Goal: Information Seeking & Learning: Learn about a topic

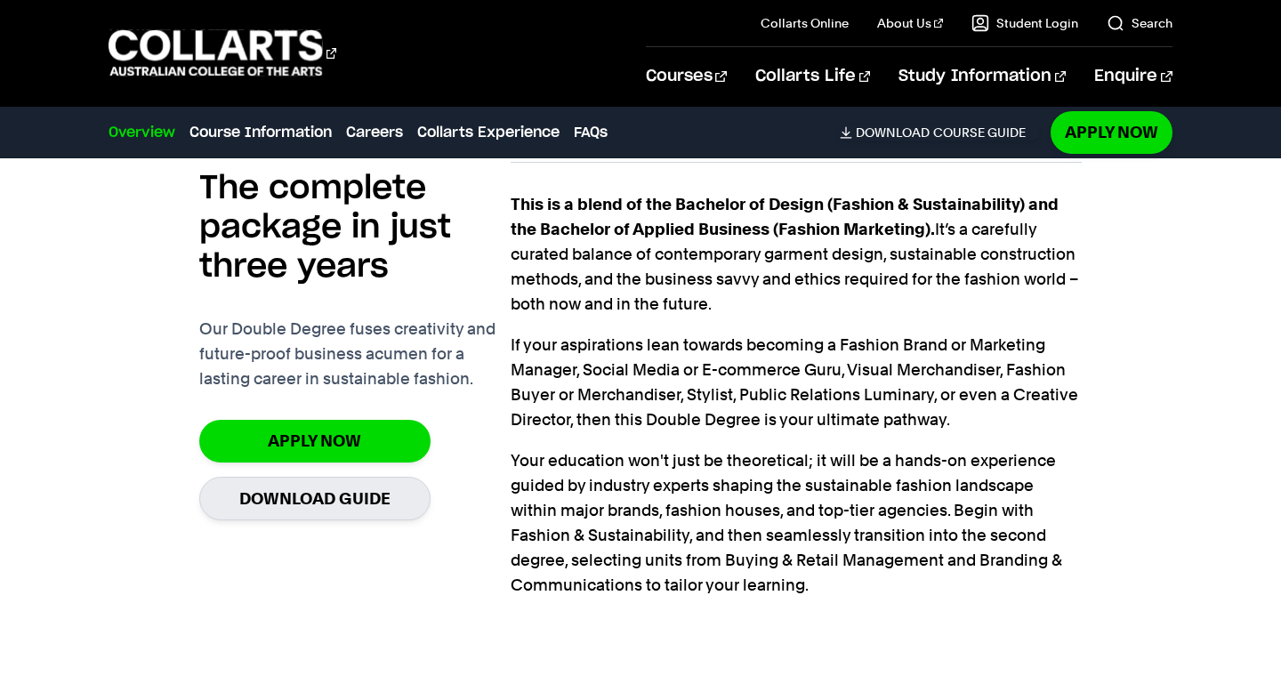
scroll to position [1395, 0]
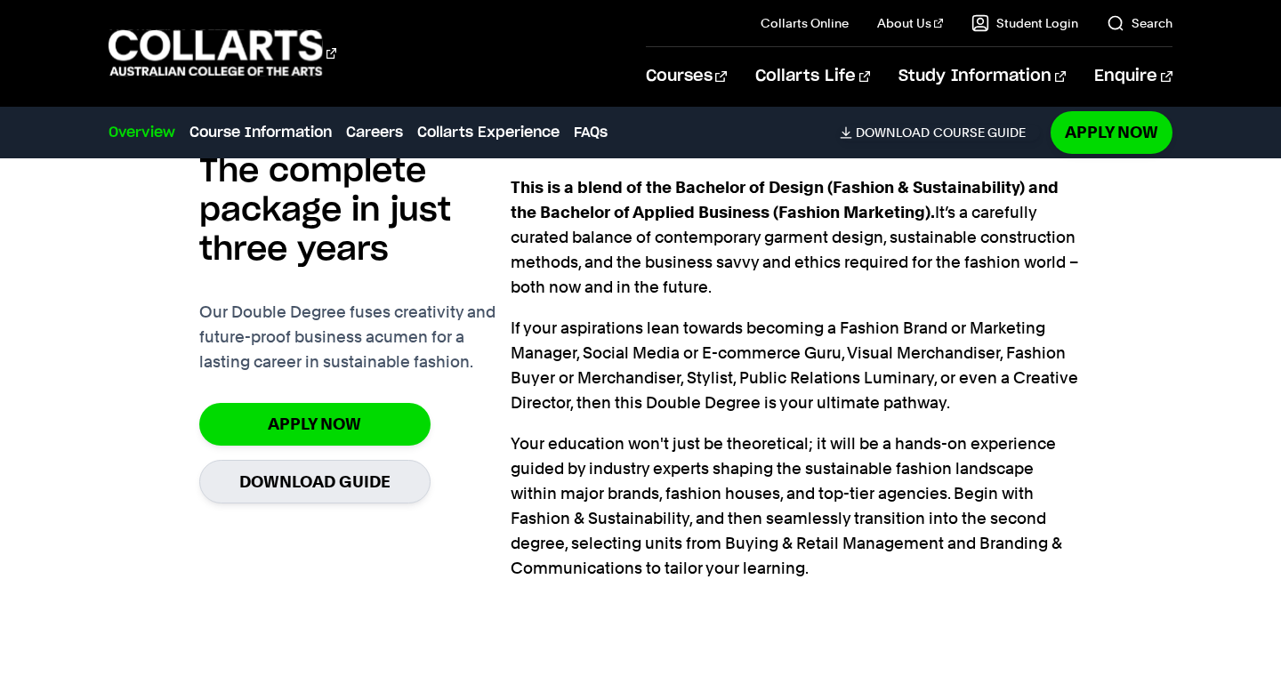
click at [474, 455] on div "Apply Now Download Guide" at bounding box center [354, 453] width 311 height 100
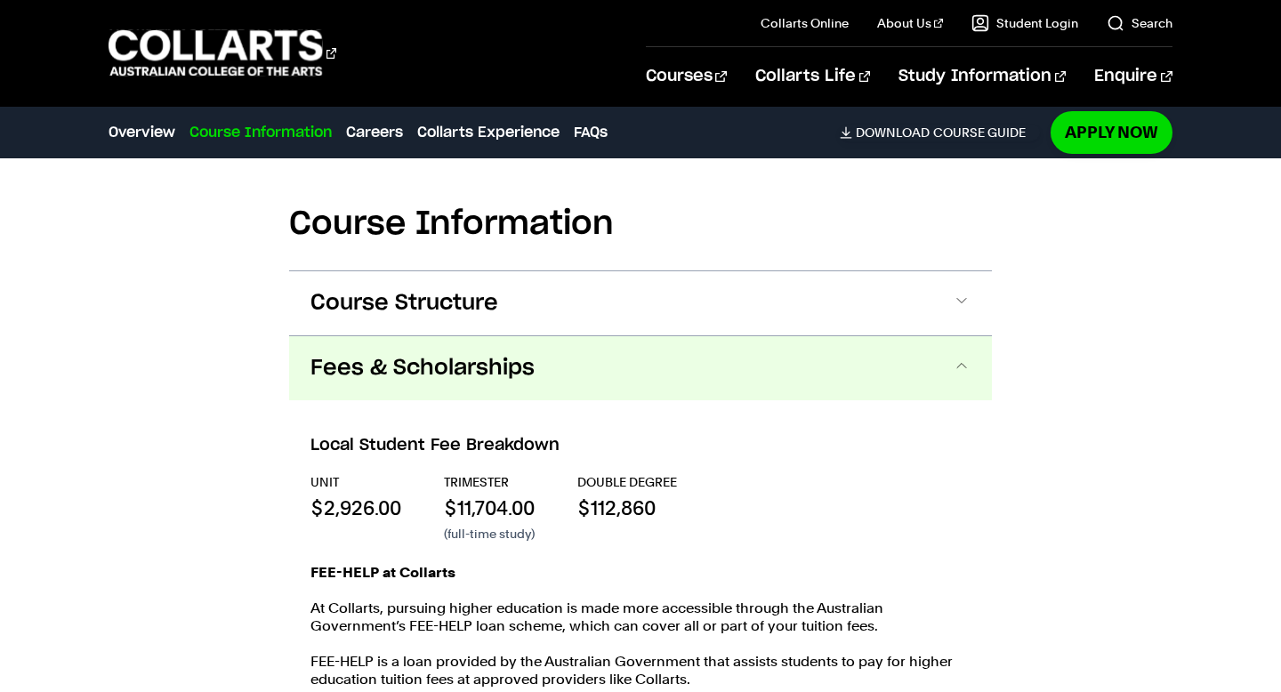
scroll to position [1896, 0]
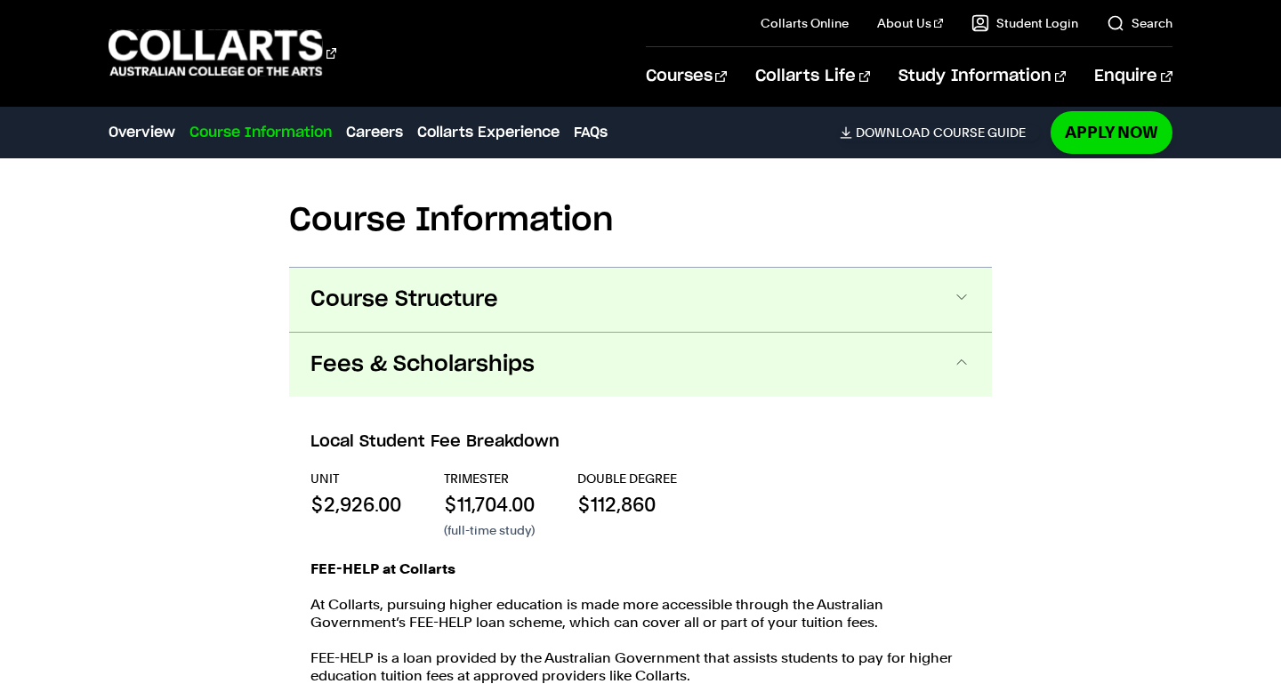
click at [473, 304] on span "Course Structure" at bounding box center [404, 299] width 188 height 28
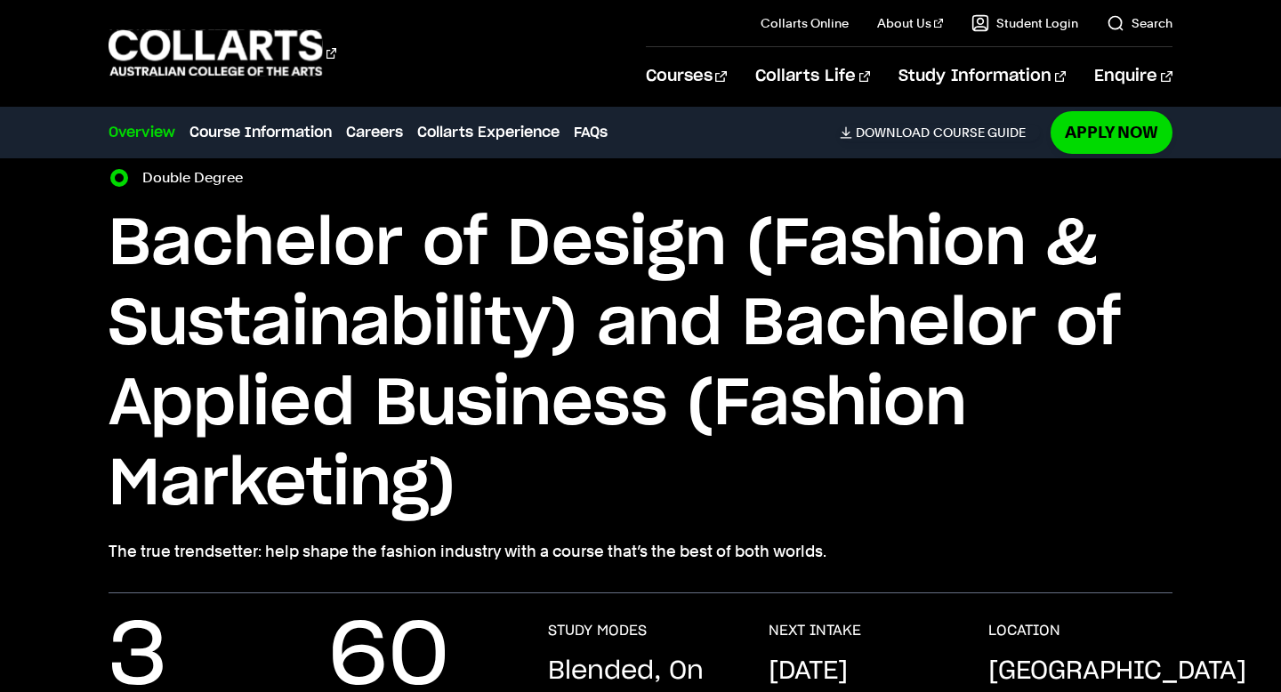
scroll to position [0, 0]
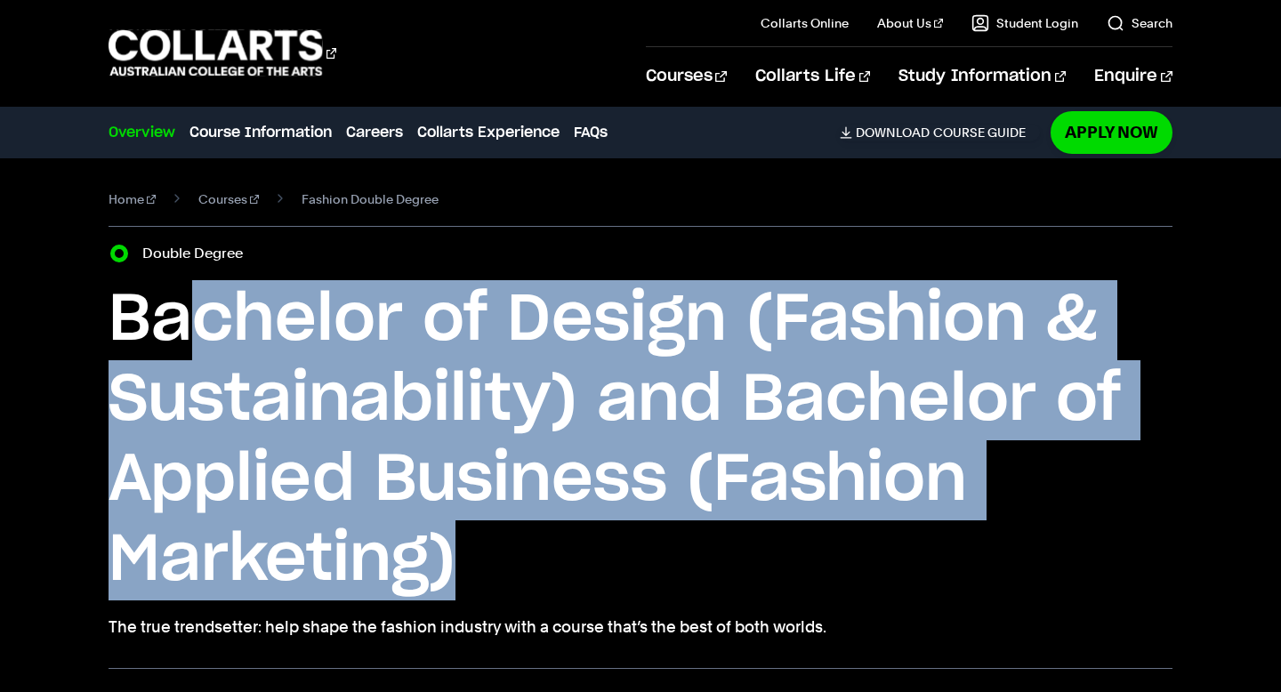
drag, startPoint x: 469, startPoint y: 558, endPoint x: 198, endPoint y: 355, distance: 337.9
click at [198, 355] on h1 "Bachelor of Design (Fashion & Sustainability) and Bachelor of Applied Business …" at bounding box center [639, 440] width 1063 height 320
click at [462, 391] on h1 "Bachelor of Design (Fashion & Sustainability) and Bachelor of Applied Business …" at bounding box center [639, 440] width 1063 height 320
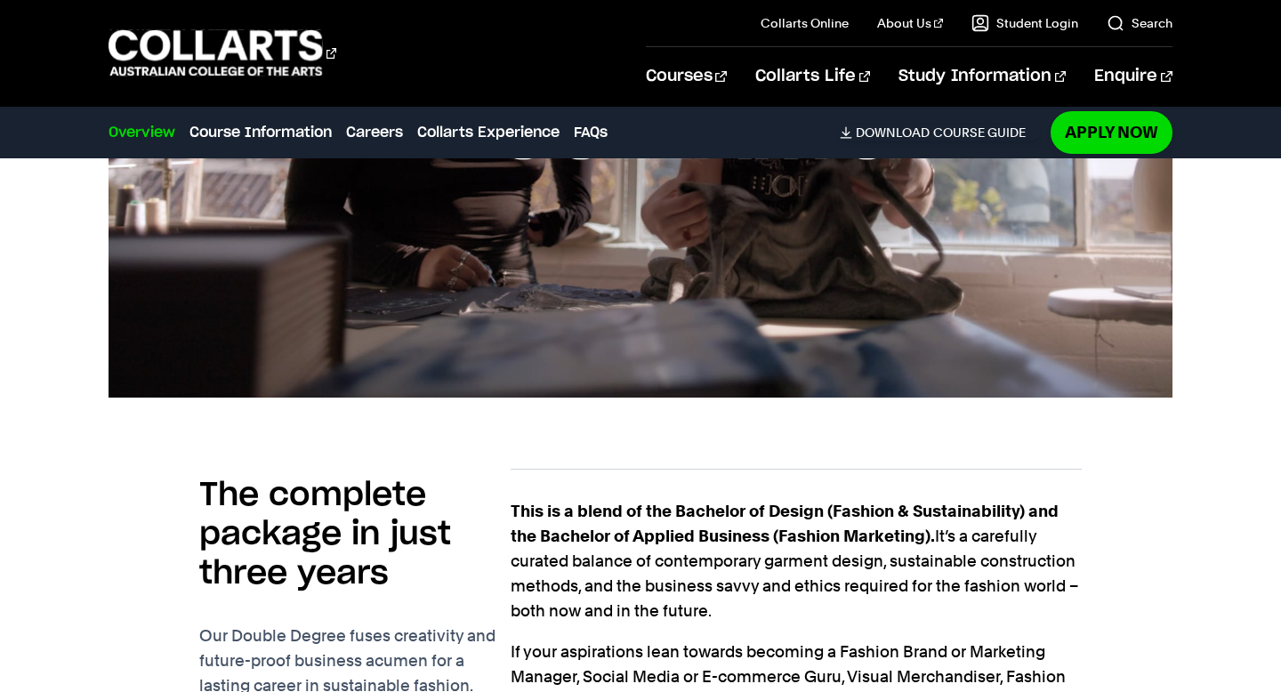
click at [52, 458] on div "The complete package in just three years Our Double Degree fuses creativity and…" at bounding box center [640, 670] width 1281 height 544
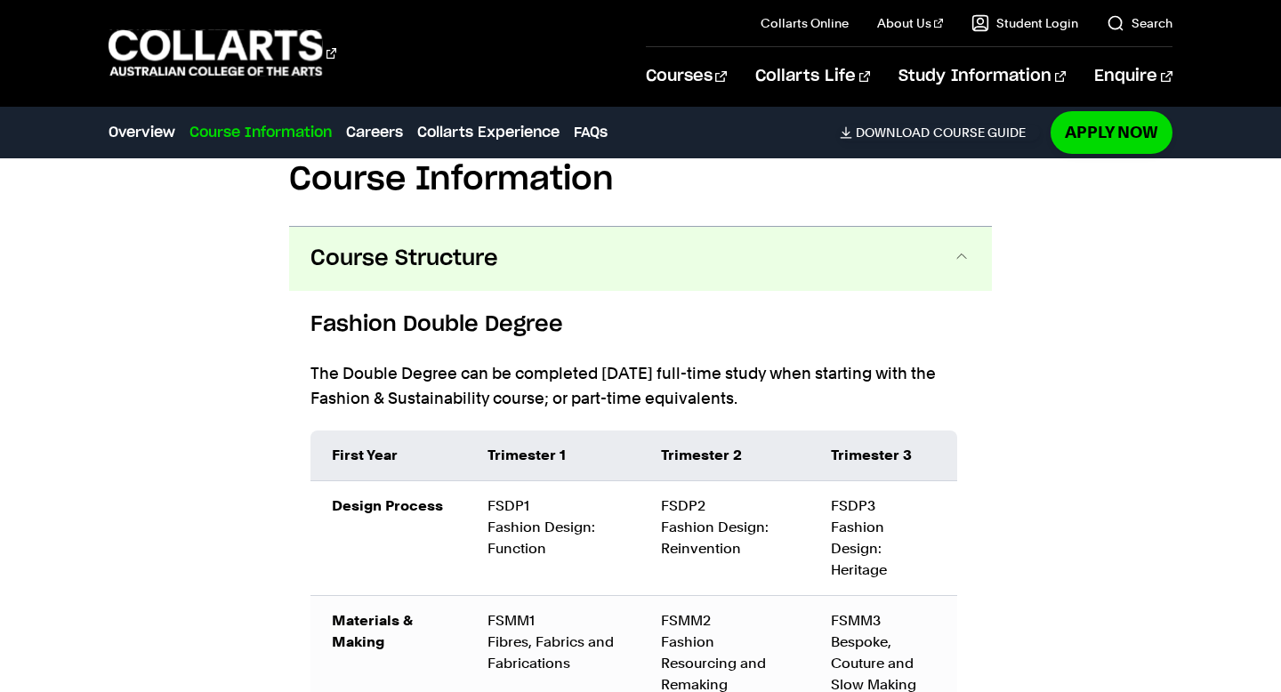
scroll to position [1945, 0]
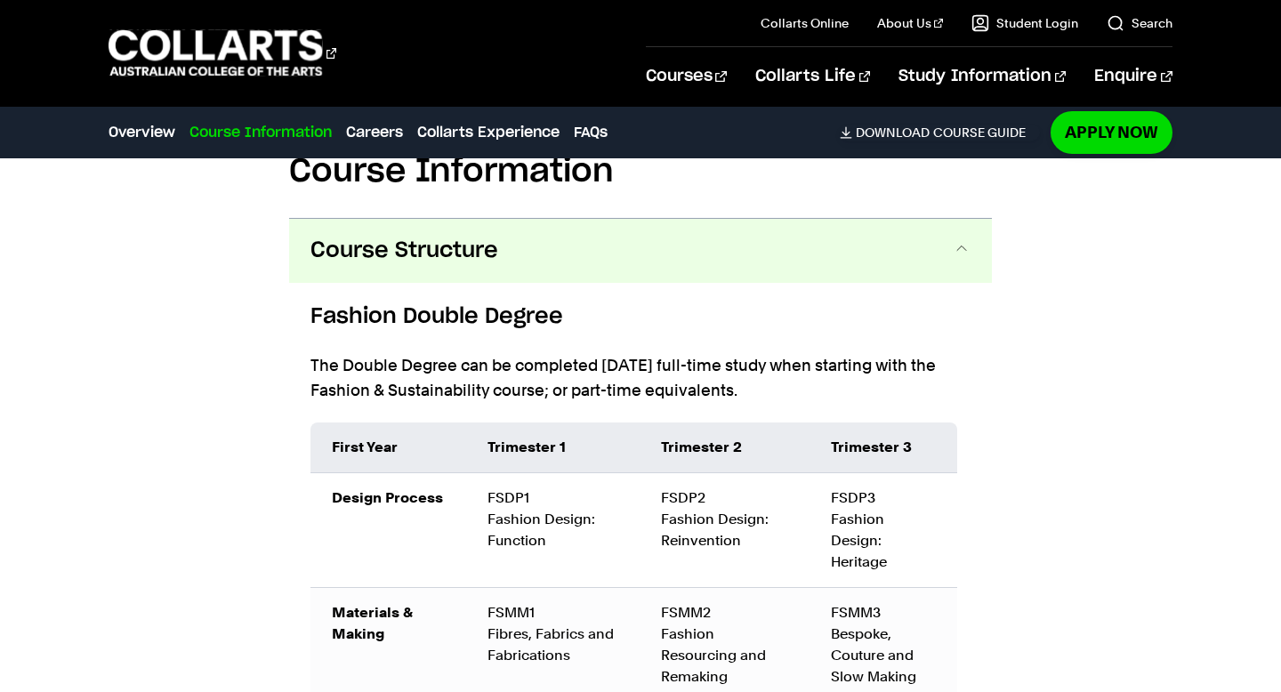
click at [357, 273] on button "Course Structure" at bounding box center [640, 251] width 703 height 64
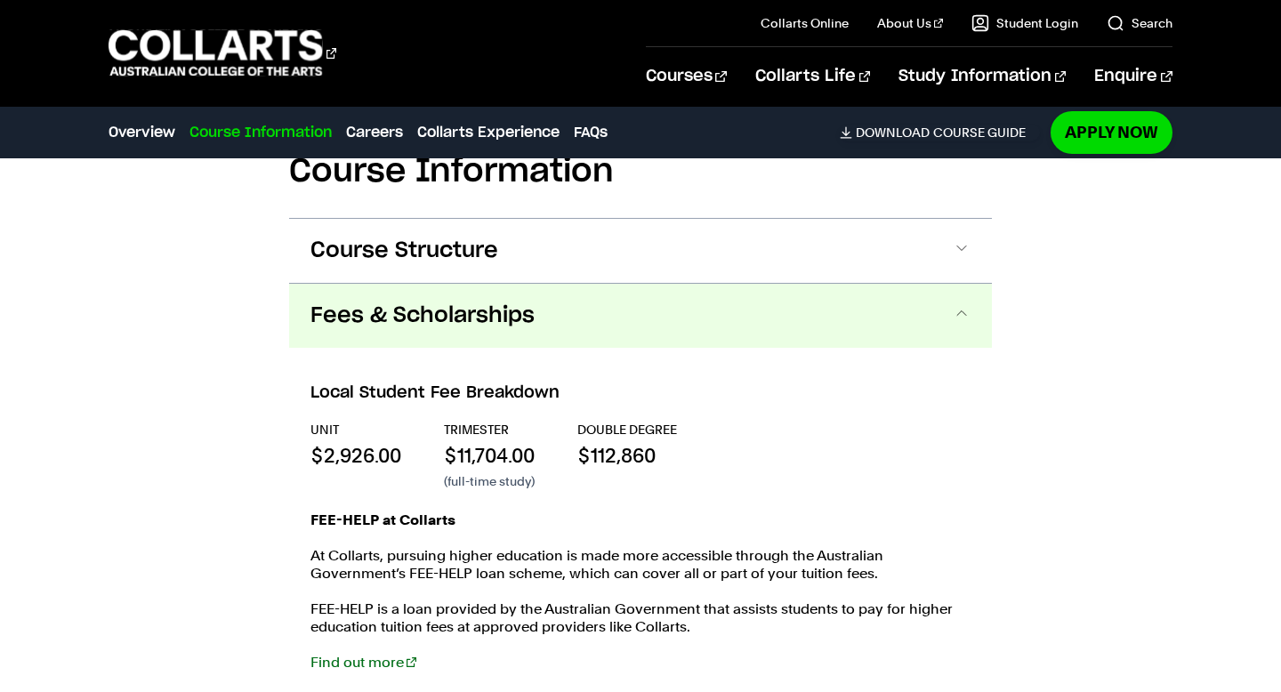
click at [357, 309] on span "Fees & Scholarships" at bounding box center [422, 315] width 224 height 28
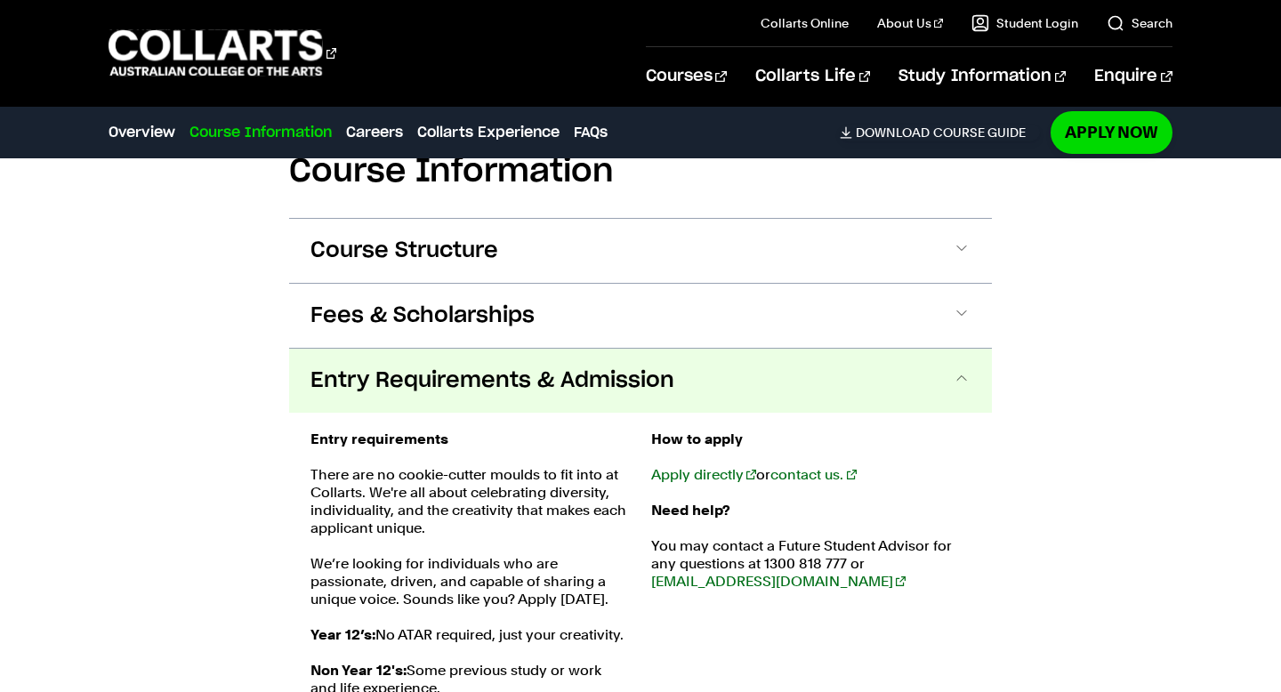
click at [377, 366] on span "Entry Requirements & Admission" at bounding box center [492, 380] width 364 height 28
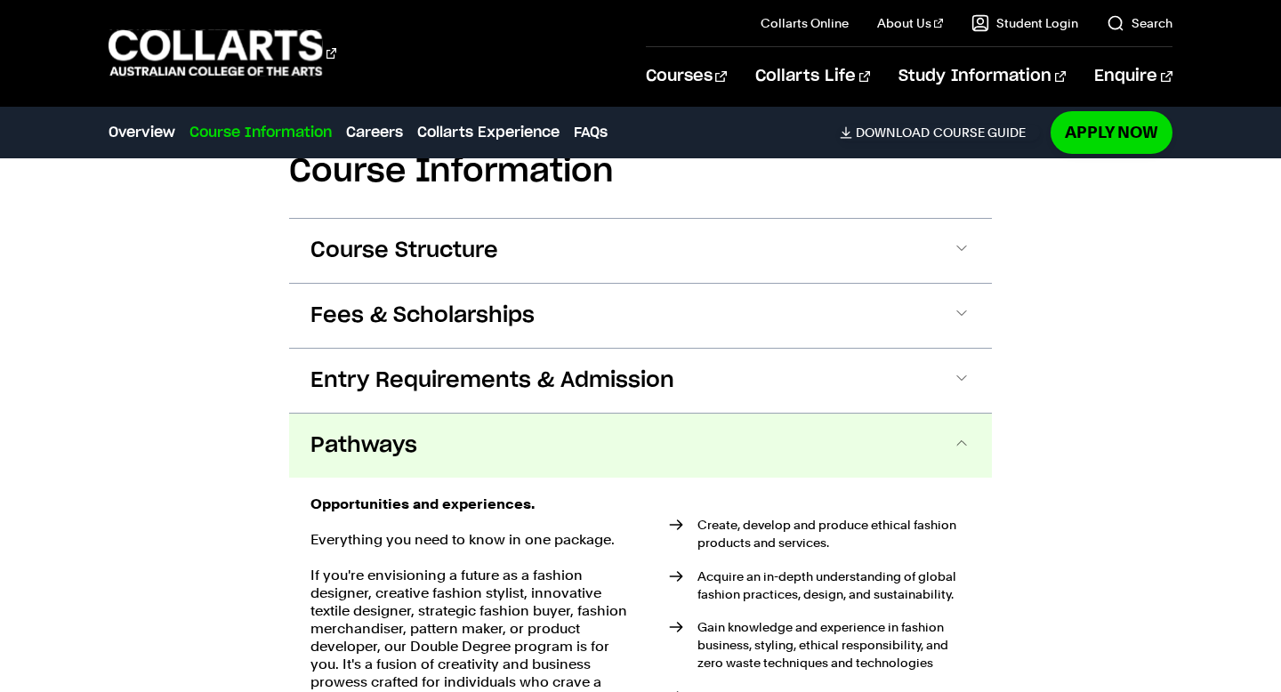
click at [375, 437] on span "Pathways" at bounding box center [363, 445] width 107 height 28
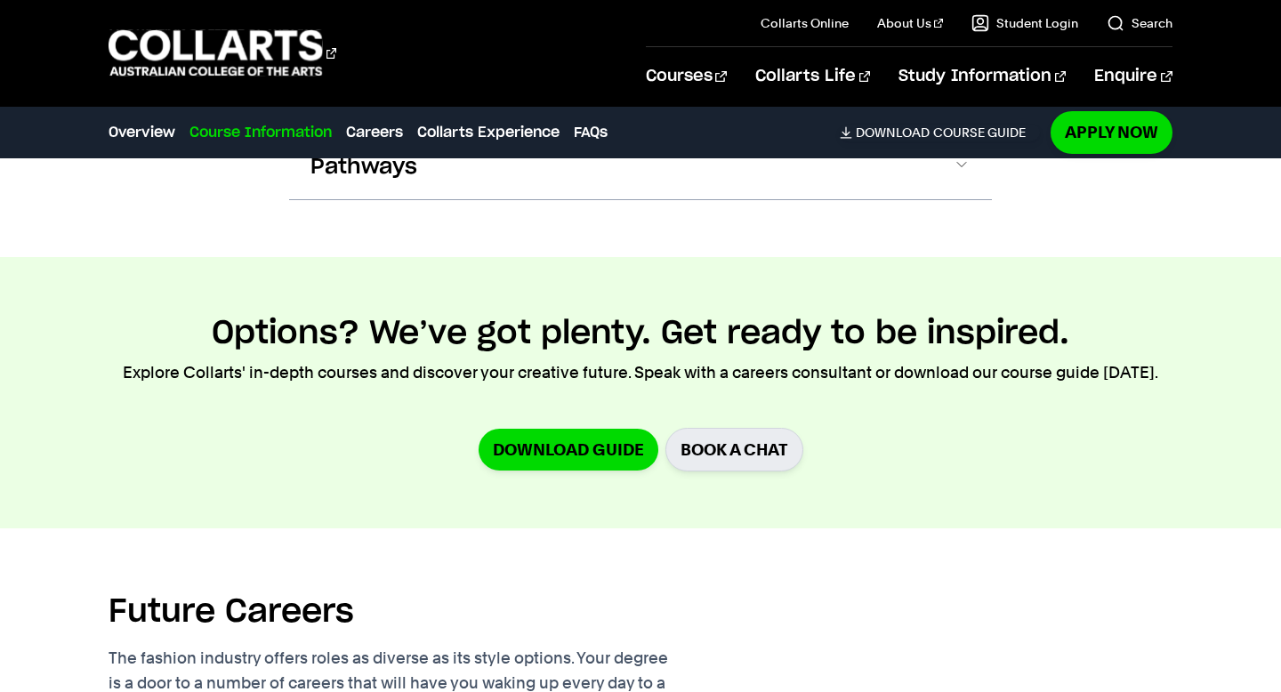
scroll to position [1803, 0]
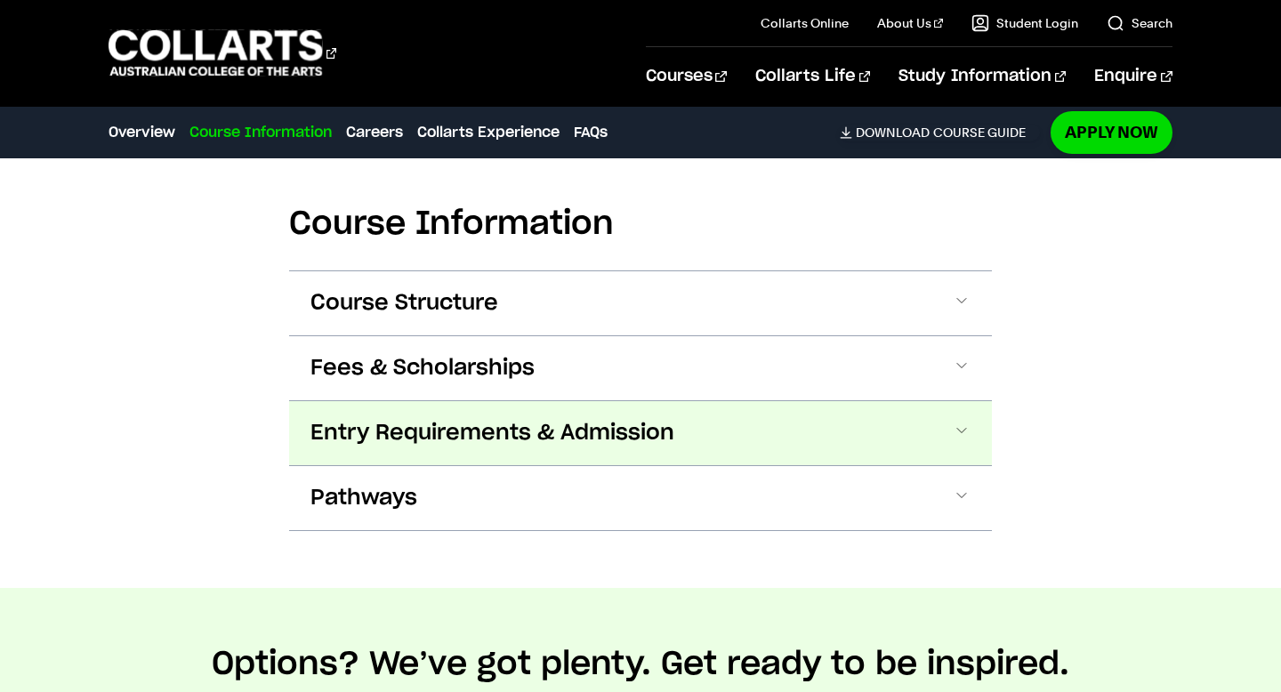
click at [644, 401] on button "Entry Requirements & Admission" at bounding box center [640, 433] width 703 height 64
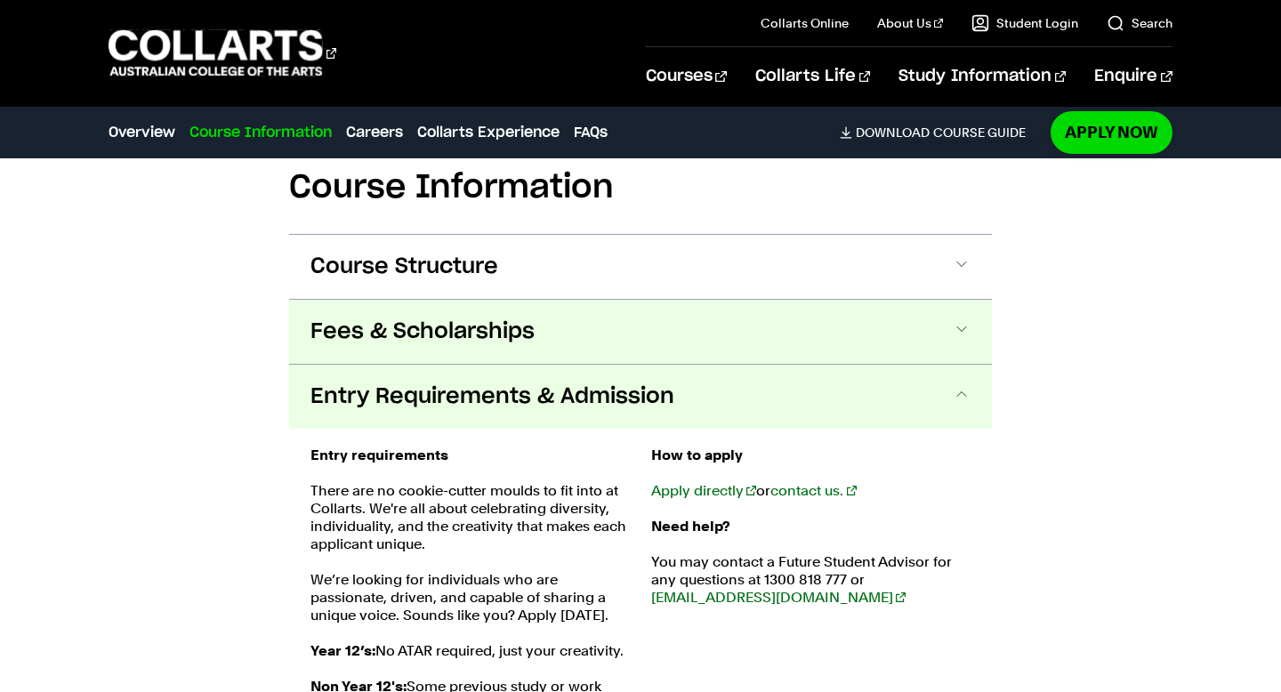
click at [605, 300] on button "Fees & Scholarships" at bounding box center [640, 332] width 703 height 64
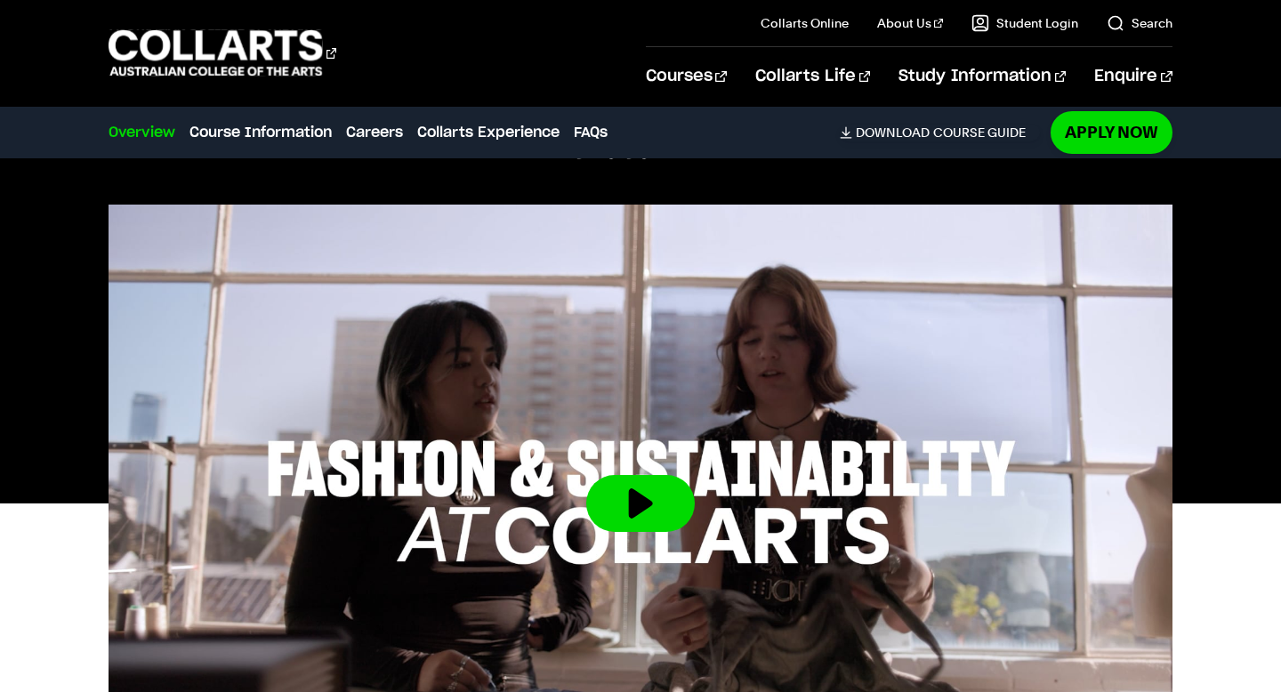
scroll to position [0, 0]
